Goal: Task Accomplishment & Management: Manage account settings

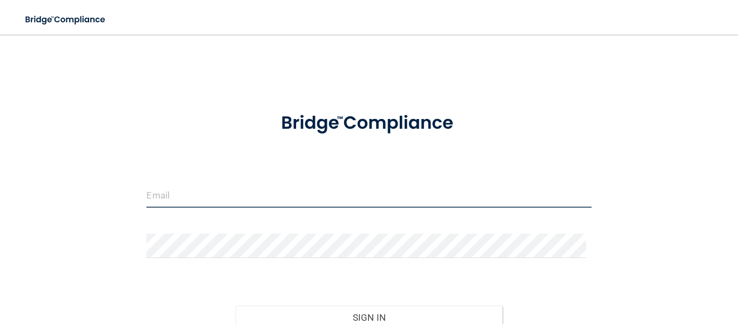
click at [269, 186] on input "email" at bounding box center [368, 195] width 445 height 24
type input "[EMAIL_ADDRESS][DOMAIN_NAME]"
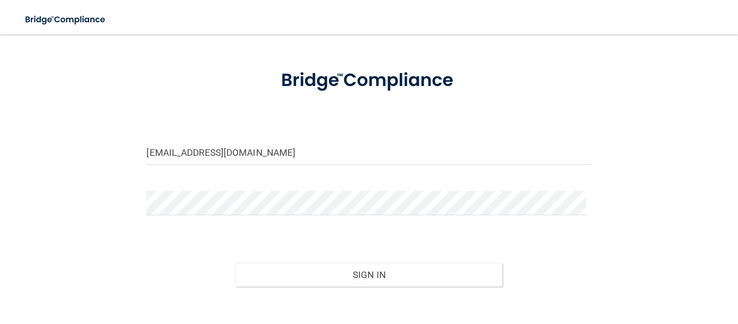
scroll to position [54, 0]
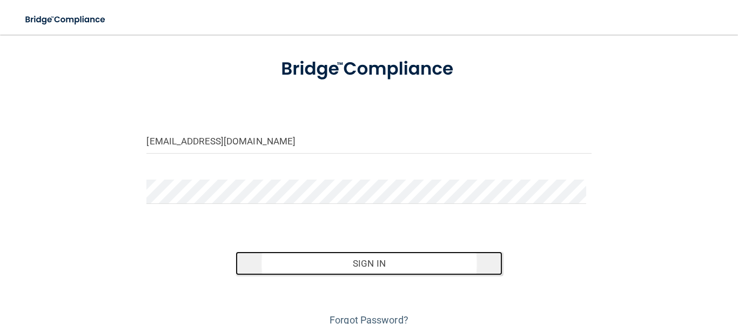
click at [381, 258] on button "Sign In" at bounding box center [369, 263] width 267 height 24
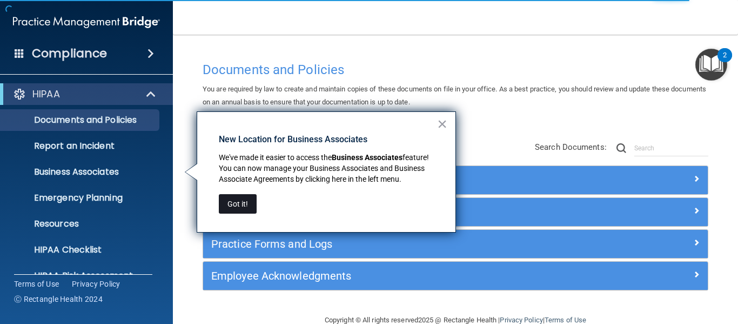
click at [242, 207] on button "Got it!" at bounding box center [238, 203] width 38 height 19
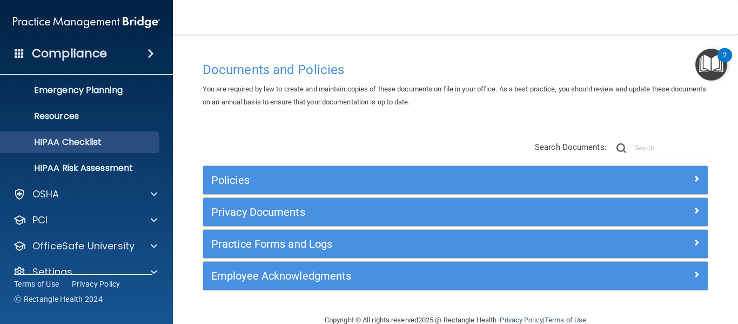
scroll to position [108, 0]
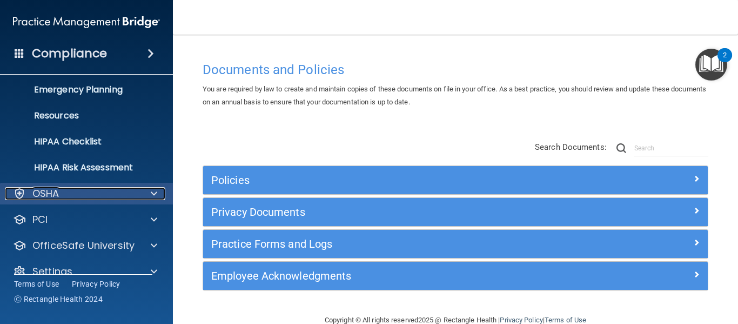
click at [96, 197] on div "OSHA" at bounding box center [72, 193] width 134 height 13
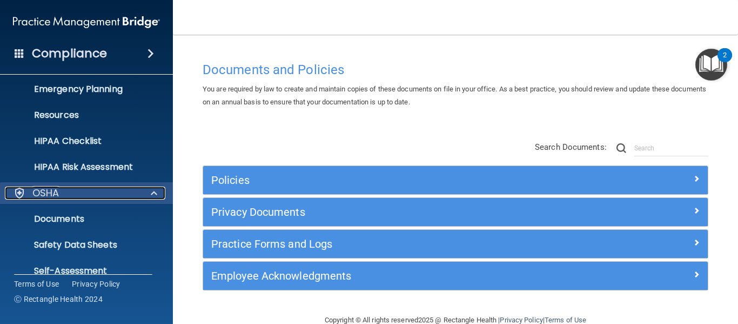
click at [96, 197] on div "OSHA" at bounding box center [72, 192] width 134 height 13
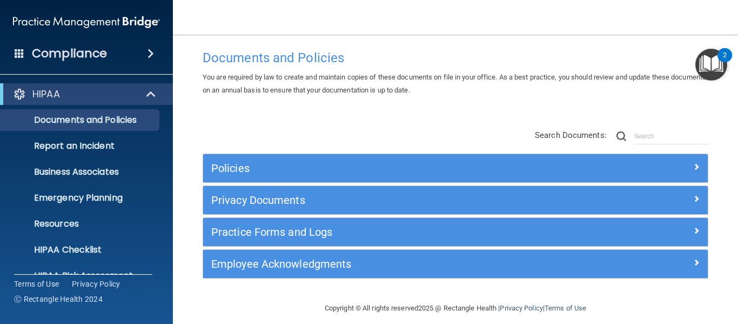
scroll to position [22, 0]
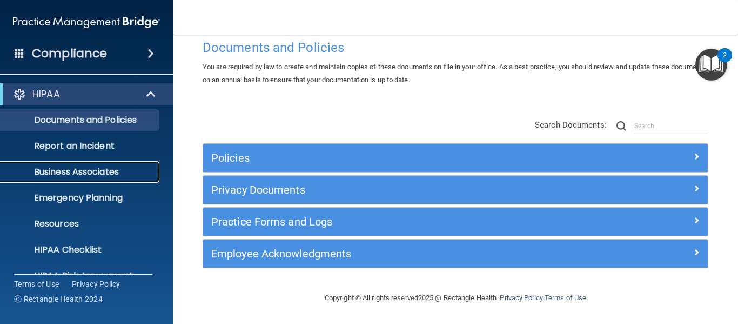
click at [92, 178] on link "Business Associates" at bounding box center [74, 172] width 170 height 22
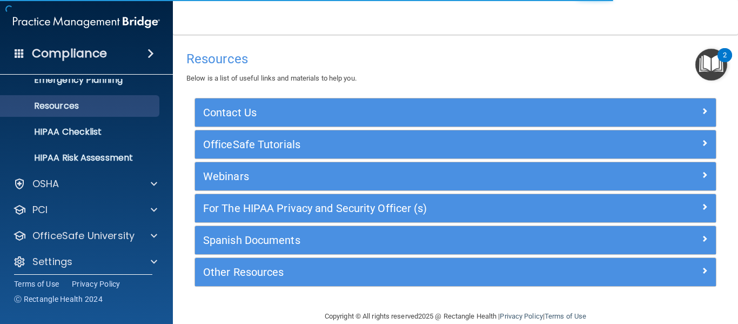
scroll to position [125, 0]
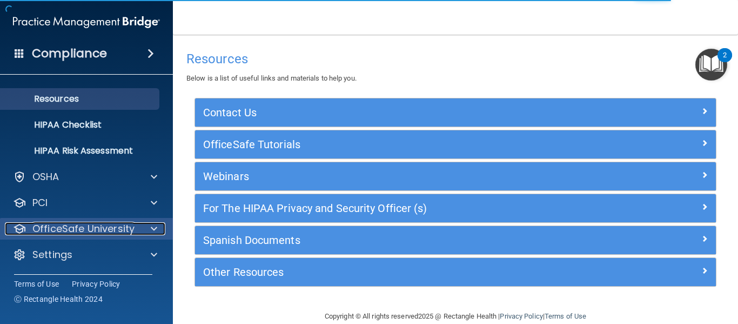
click at [117, 226] on p "OfficeSafe University" at bounding box center [83, 228] width 102 height 13
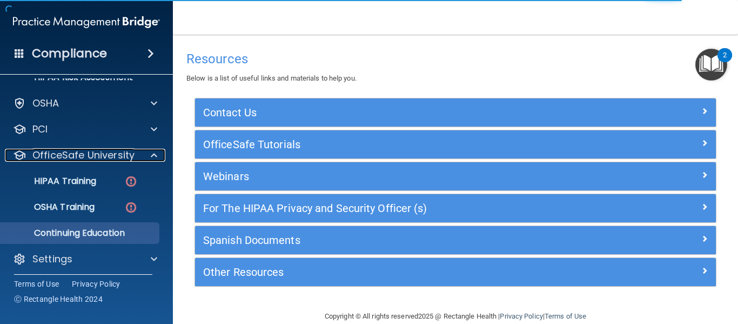
scroll to position [202, 0]
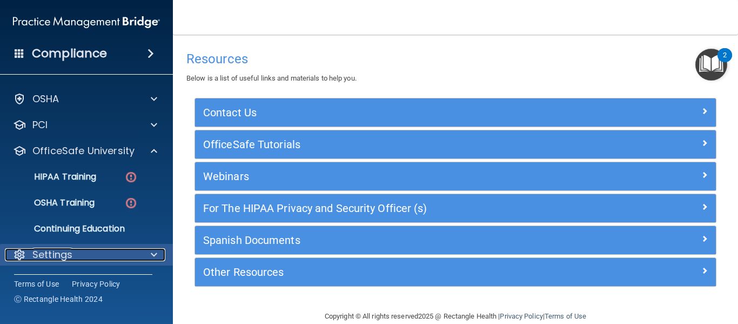
click at [108, 257] on div "Settings" at bounding box center [72, 254] width 134 height 13
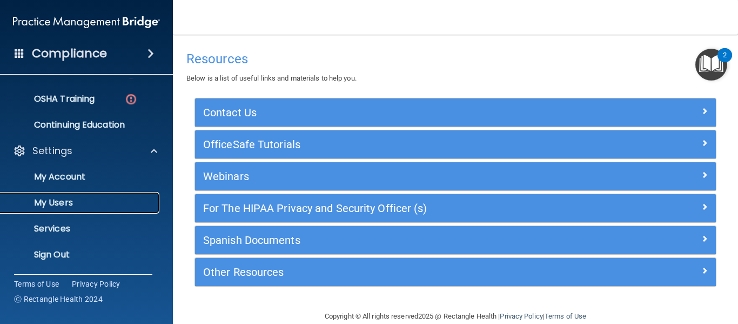
click at [112, 202] on p "My Users" at bounding box center [80, 202] width 147 height 11
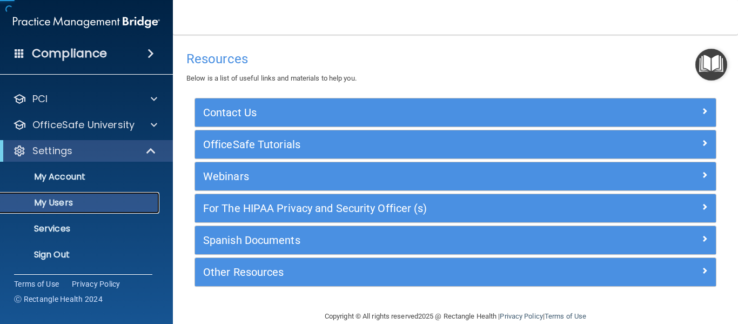
scroll to position [47, 0]
select select "20"
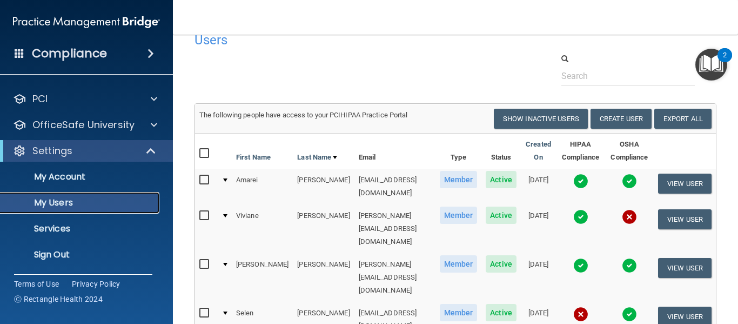
scroll to position [0, 0]
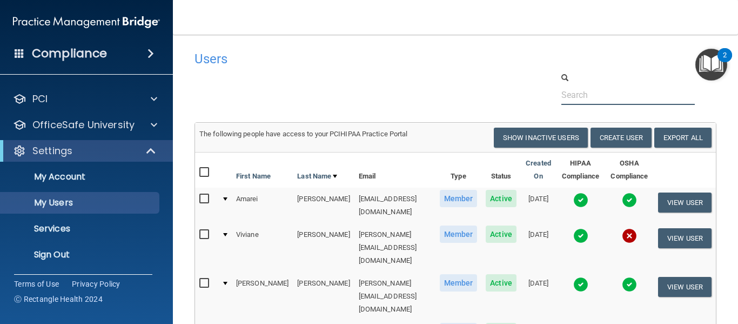
click at [583, 102] on input "text" at bounding box center [627, 95] width 133 height 20
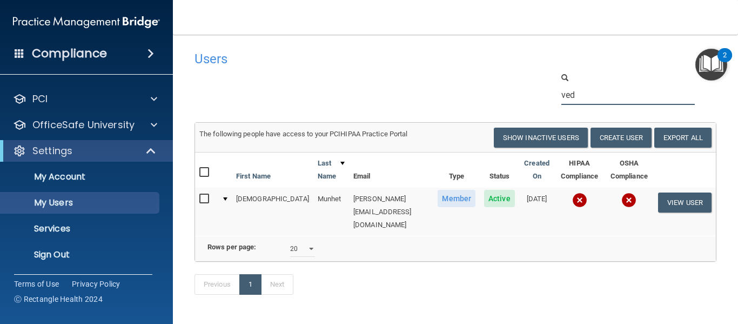
type input "ved"
click at [377, 201] on td "vedant@healthspanmd.com" at bounding box center [391, 211] width 84 height 48
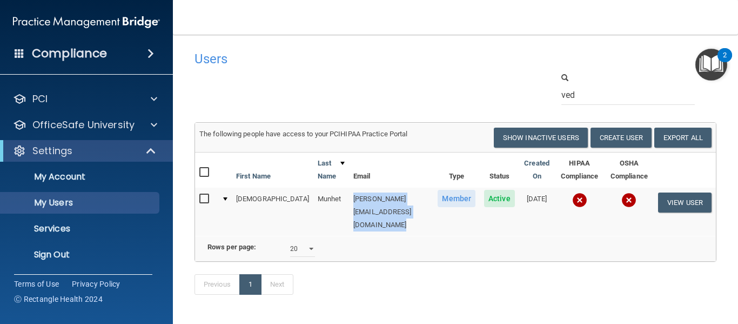
click at [377, 201] on td "vedant@healthspanmd.com" at bounding box center [391, 211] width 84 height 48
click at [685, 199] on button "View User" at bounding box center [684, 202] width 53 height 20
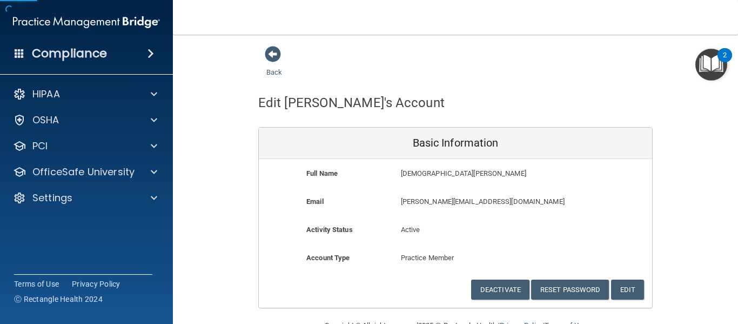
scroll to position [28, 0]
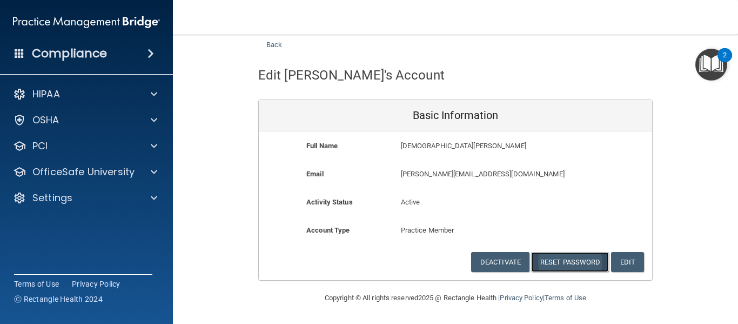
click at [580, 259] on button "Reset Password" at bounding box center [570, 262] width 78 height 20
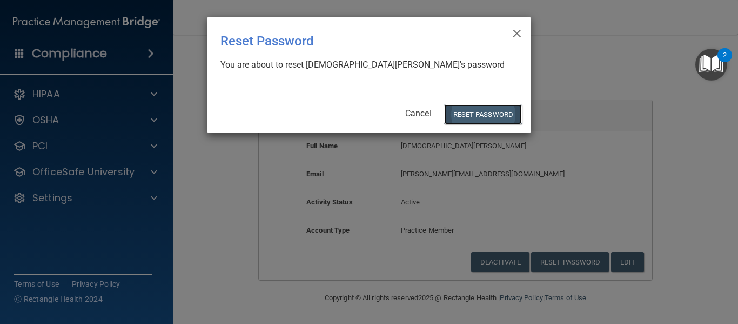
click at [468, 111] on button "Reset Password" at bounding box center [483, 114] width 78 height 20
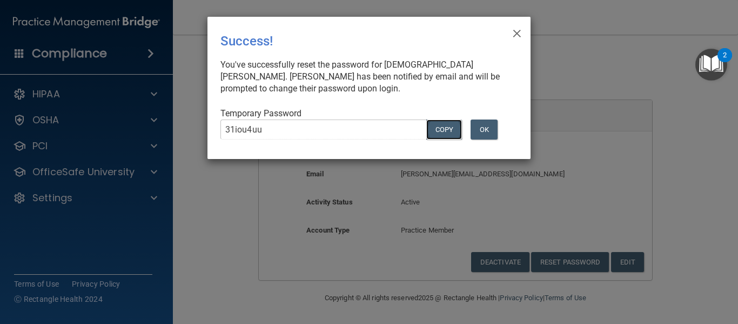
click at [445, 125] on button "COPY" at bounding box center [444, 129] width 36 height 20
click at [489, 129] on button "OK" at bounding box center [484, 129] width 27 height 20
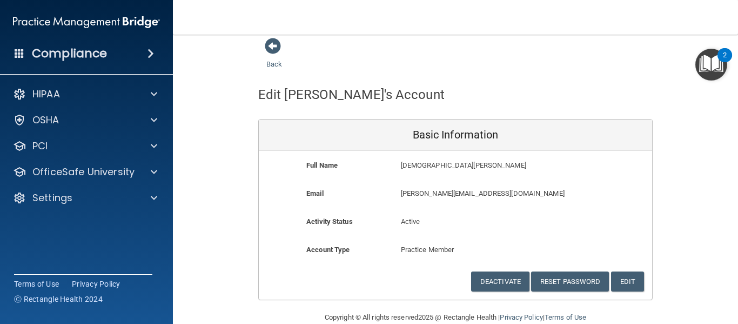
scroll to position [0, 0]
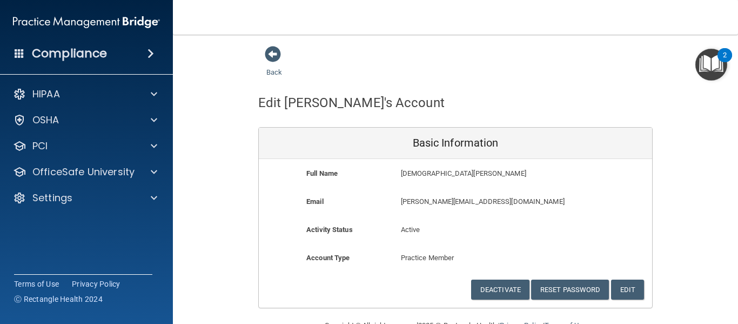
click at [269, 66] on div "Back" at bounding box center [291, 61] width 66 height 33
click at [269, 73] on link "Back" at bounding box center [274, 65] width 16 height 21
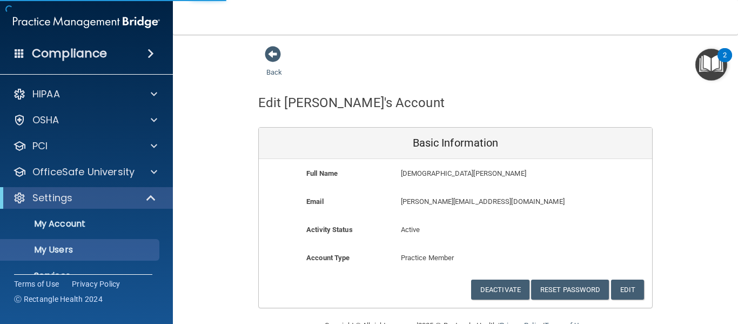
select select "20"
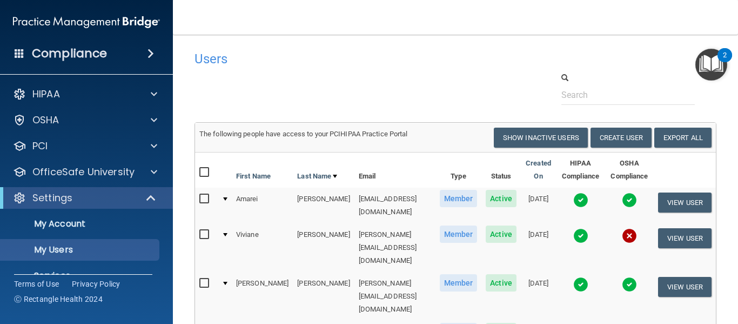
drag, startPoint x: 289, startPoint y: 69, endPoint x: 258, endPoint y: 66, distance: 31.5
click at [290, 69] on div "Users" at bounding box center [343, 58] width 314 height 26
click at [95, 53] on h4 "Compliance" at bounding box center [69, 53] width 75 height 15
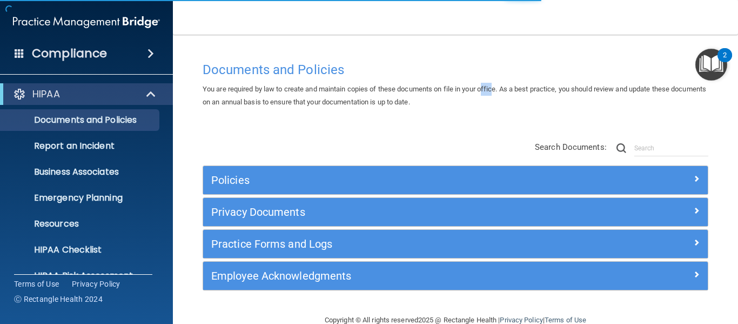
click at [499, 95] on div "You are required by law to create and maintain copies of these documents on fil…" at bounding box center [455, 96] width 522 height 26
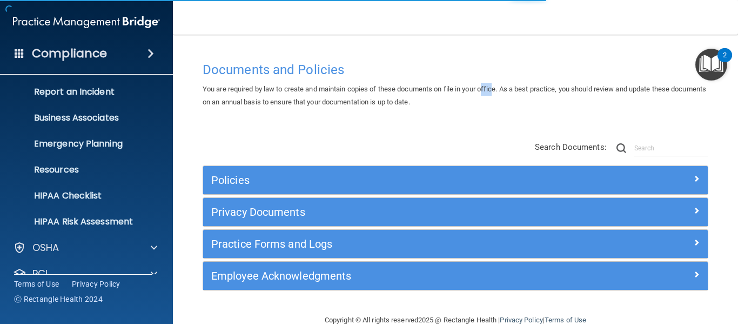
scroll to position [125, 0]
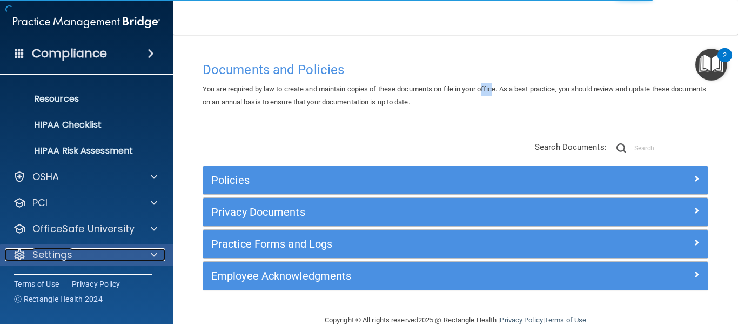
click at [82, 250] on div "Settings" at bounding box center [72, 254] width 134 height 13
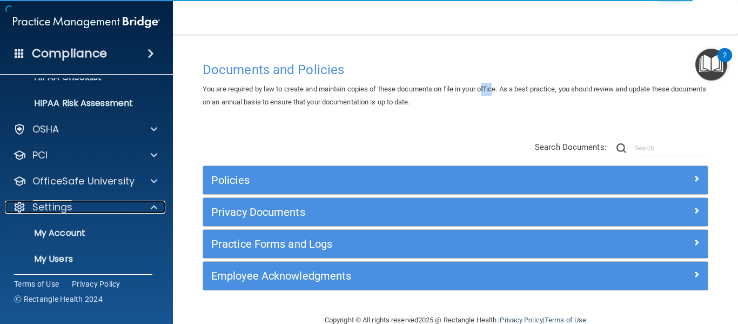
scroll to position [228, 0]
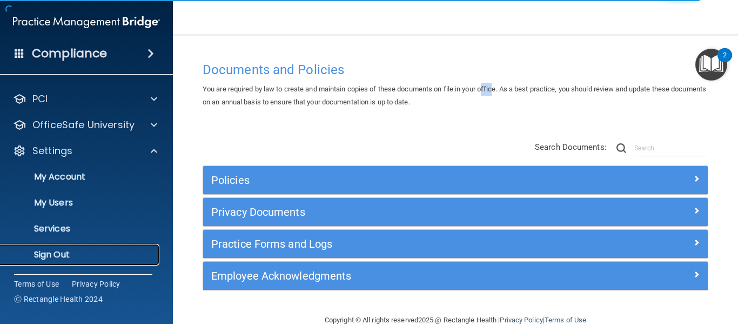
click at [98, 259] on p "Sign Out" at bounding box center [80, 254] width 147 height 11
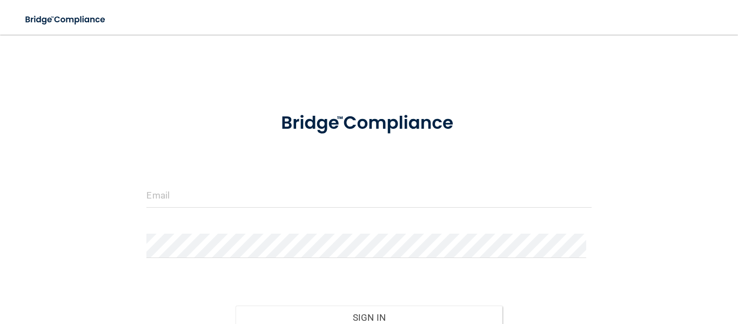
click at [618, 122] on div "Invalid email/password. You don't have permission to access that page. Sign In …" at bounding box center [369, 214] width 695 height 338
